Goal: Find specific page/section: Find specific page/section

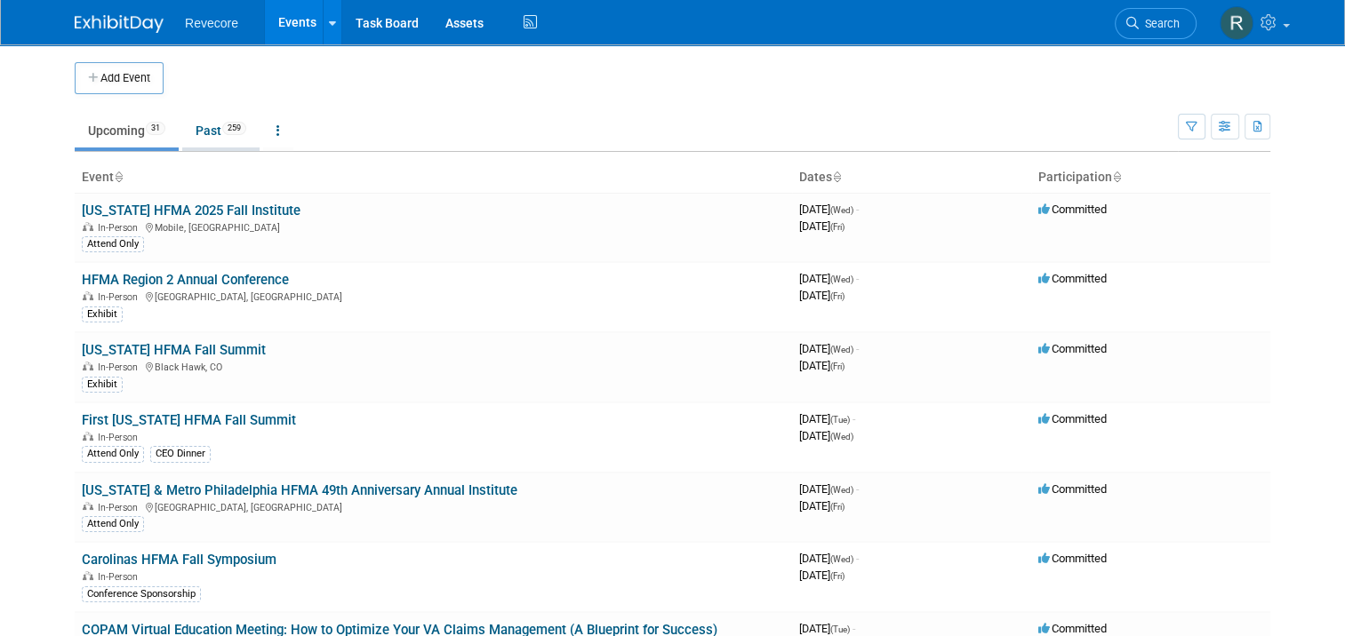
click at [218, 139] on link "Past 259" at bounding box center [220, 131] width 77 height 34
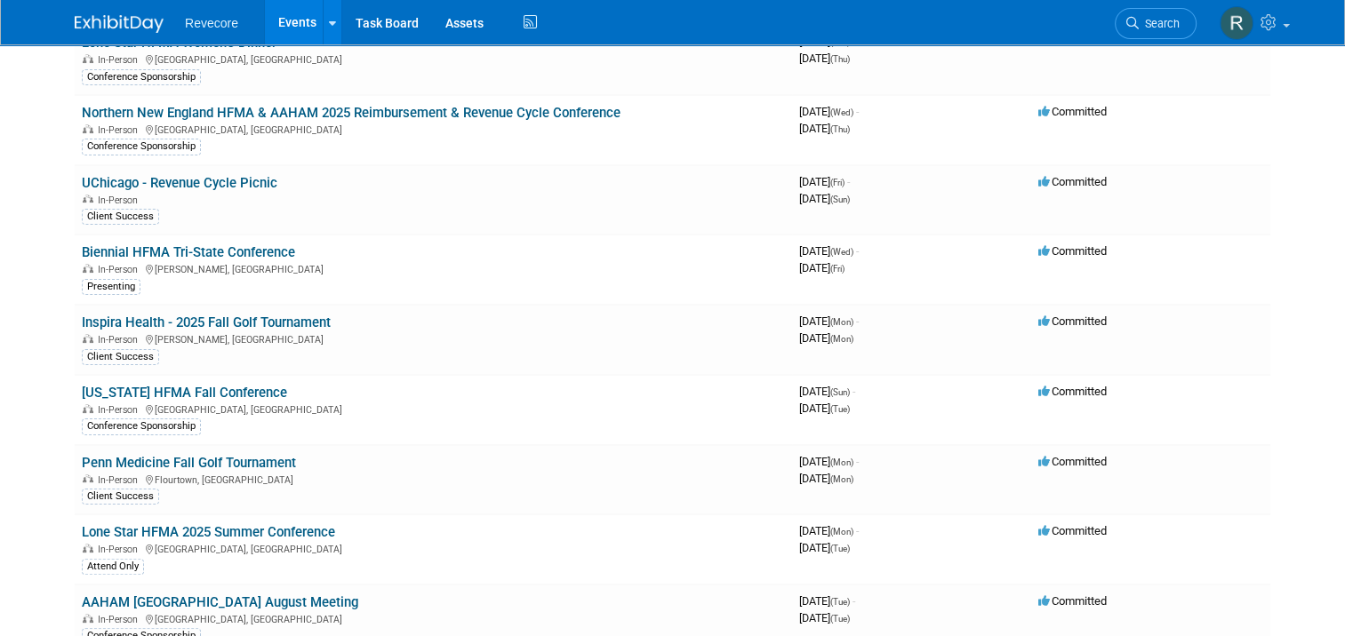
scroll to position [4306, 0]
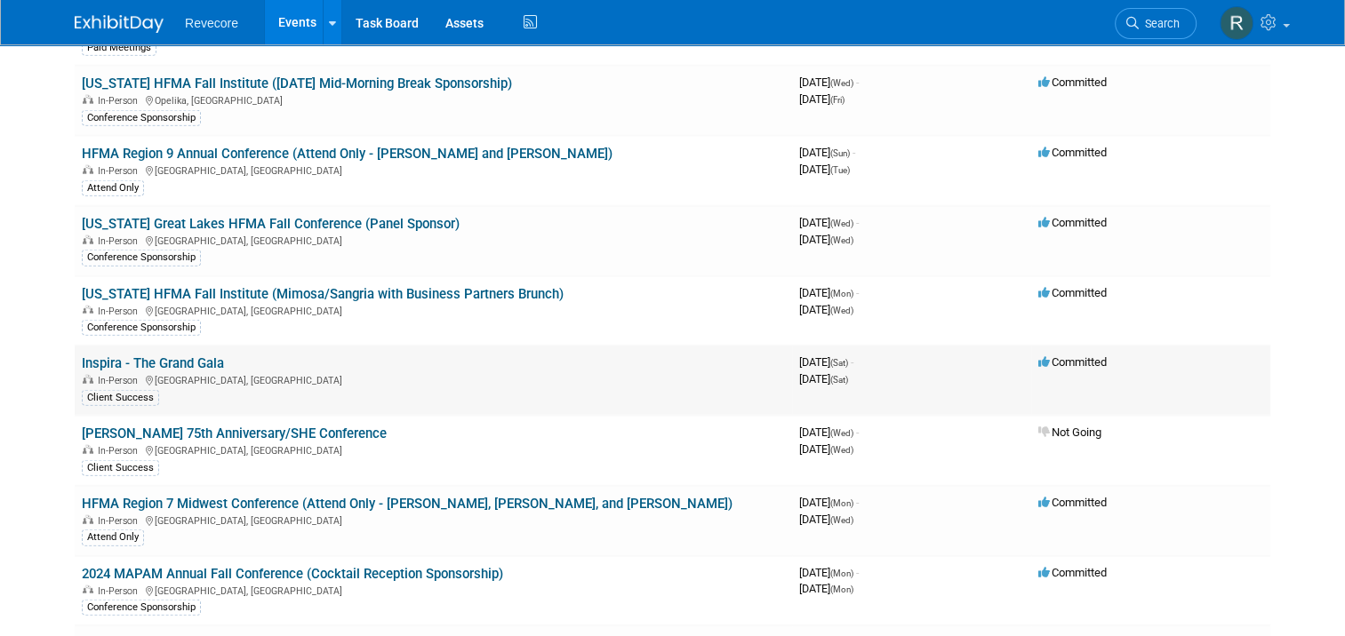
click at [186, 355] on link "Inspira - The Grand Gala" at bounding box center [153, 363] width 142 height 16
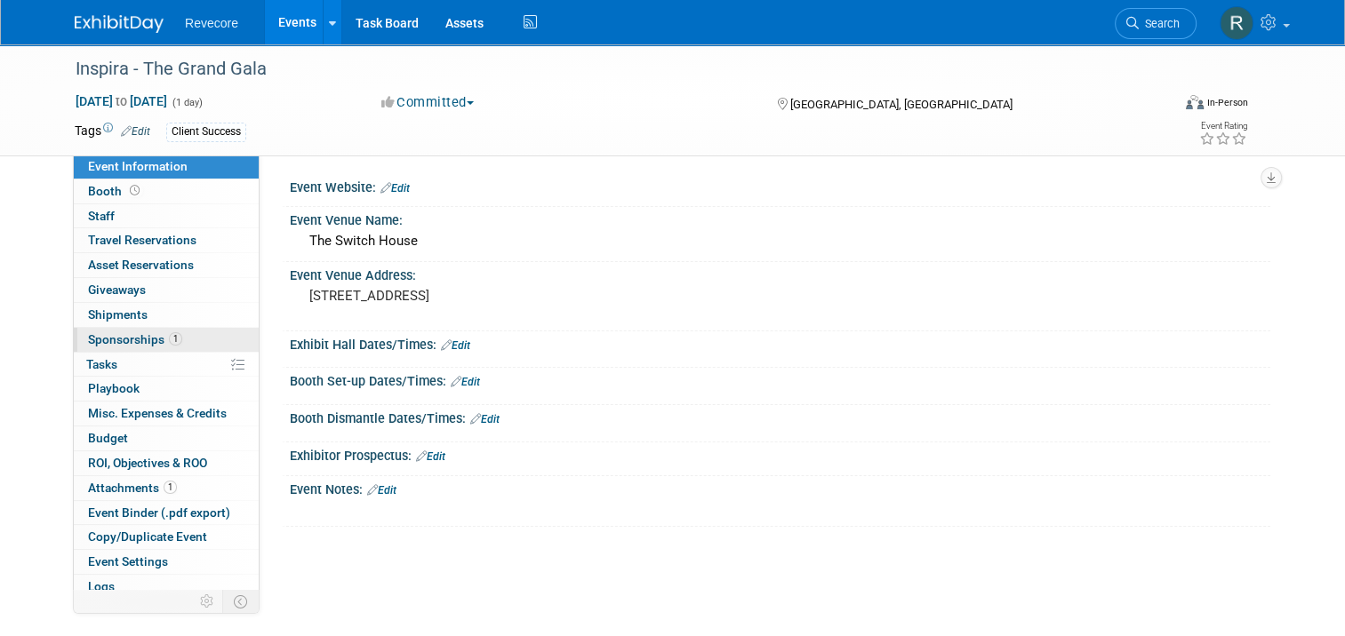
click at [142, 341] on span "Sponsorships 1" at bounding box center [135, 339] width 94 height 14
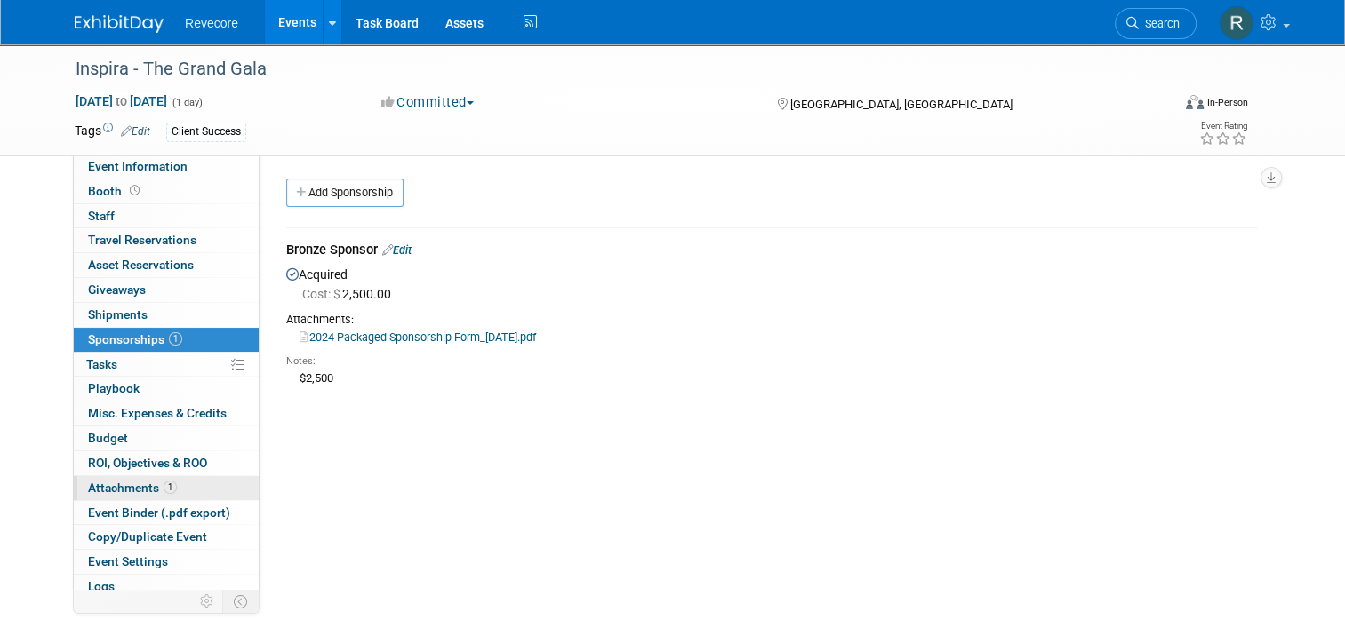
click at [114, 483] on span "Attachments 1" at bounding box center [132, 488] width 89 height 14
